Goal: Transaction & Acquisition: Obtain resource

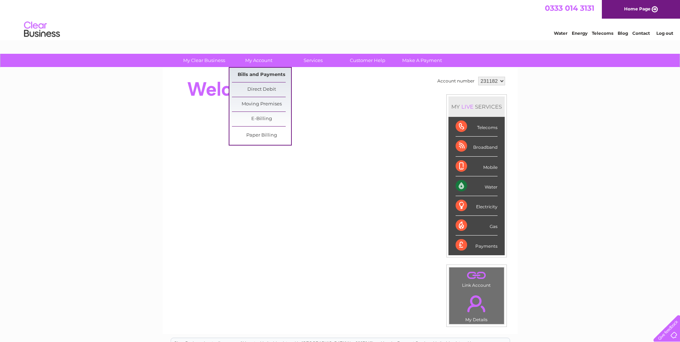
click at [251, 74] on link "Bills and Payments" at bounding box center [261, 75] width 59 height 14
click at [259, 70] on link "Bills and Payments" at bounding box center [261, 75] width 59 height 14
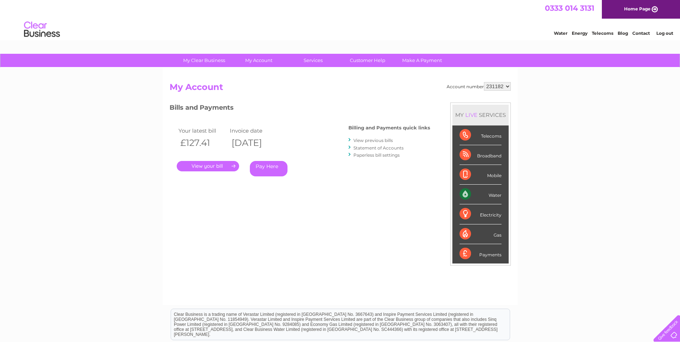
click at [342, 86] on h2 "My Account" at bounding box center [340, 89] width 341 height 14
click at [389, 141] on link "View previous bills" at bounding box center [373, 140] width 39 height 5
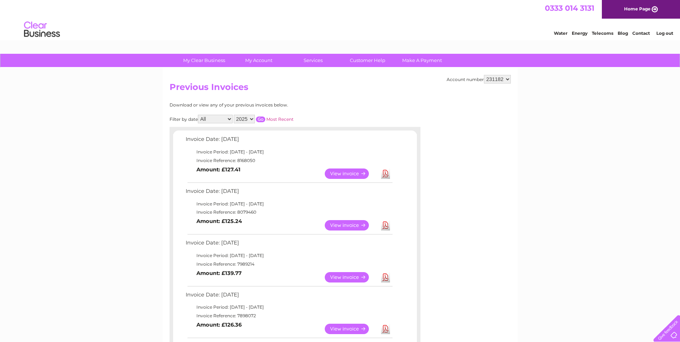
click at [389, 223] on link "Download" at bounding box center [385, 225] width 9 height 10
click at [386, 175] on link "Download" at bounding box center [385, 174] width 9 height 10
